Goal: Information Seeking & Learning: Understand process/instructions

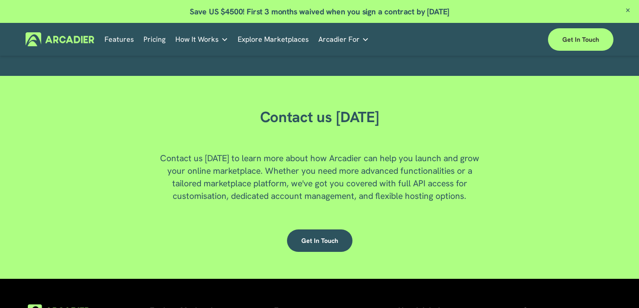
scroll to position [2286, 0]
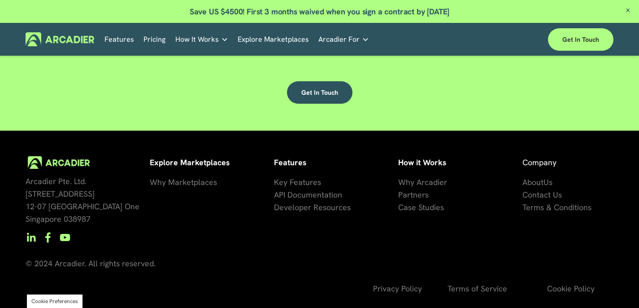
click at [401, 289] on span "Privacy Policy" at bounding box center [397, 288] width 49 height 10
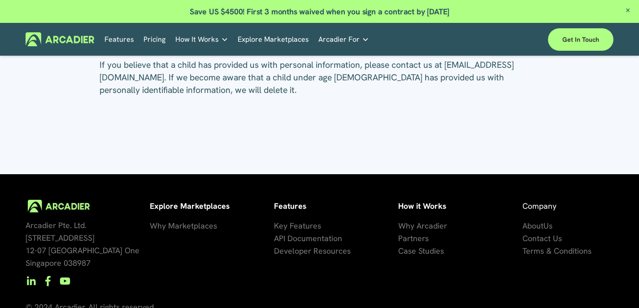
scroll to position [4084, 0]
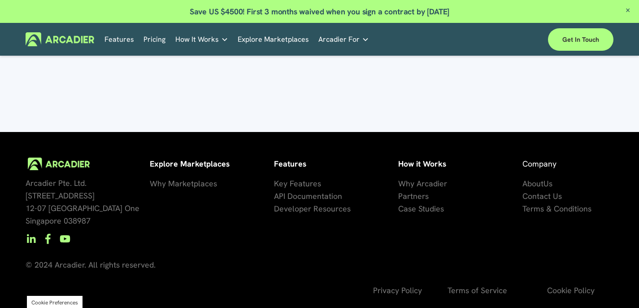
click at [402, 288] on span "Privacy Policy" at bounding box center [397, 290] width 49 height 10
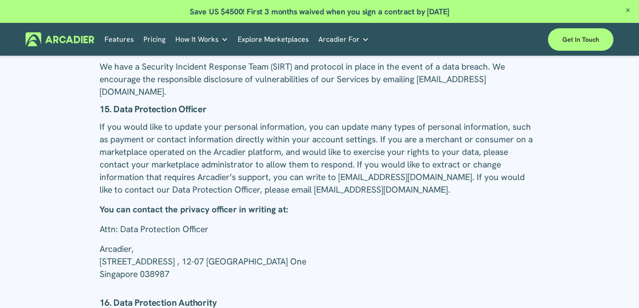
scroll to position [4084, 0]
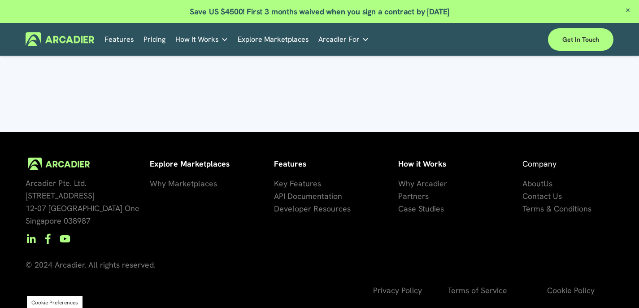
click at [414, 289] on span "Privacy Policy" at bounding box center [397, 290] width 49 height 10
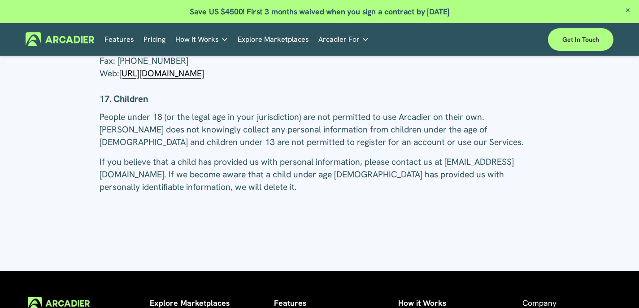
scroll to position [4084, 0]
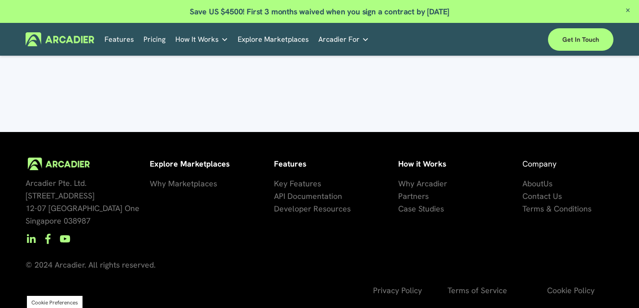
click at [481, 289] on span "Terms of Service" at bounding box center [478, 290] width 60 height 10
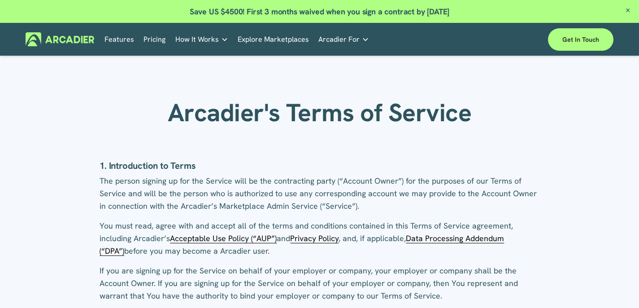
click at [461, 240] on span "Data Processing Addendum (“DPA”)" at bounding box center [302, 244] width 405 height 23
